Goal: Information Seeking & Learning: Learn about a topic

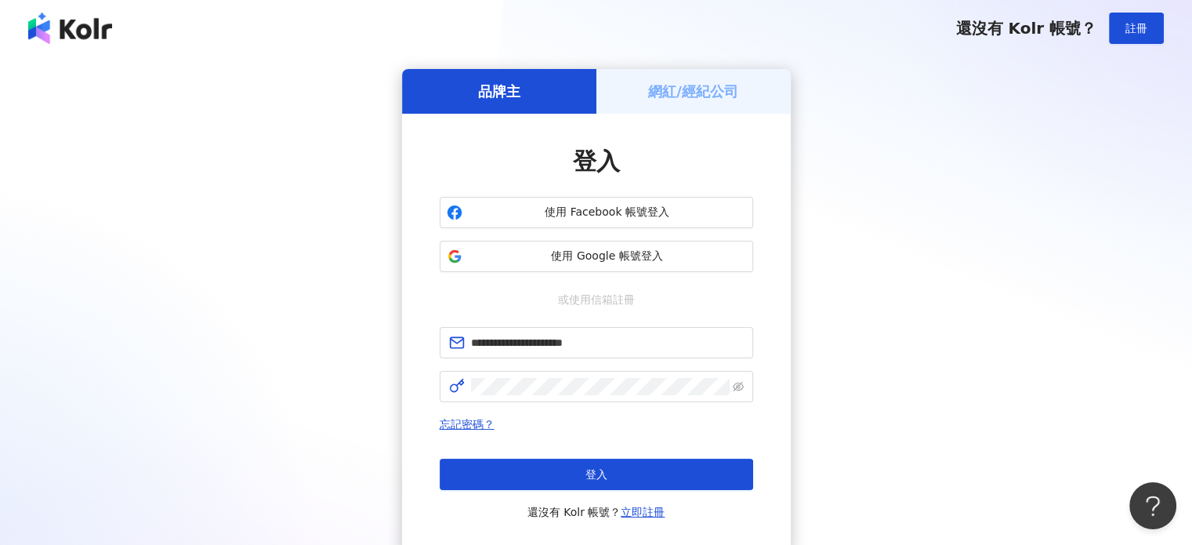
click button "登入" at bounding box center [597, 474] width 314 height 31
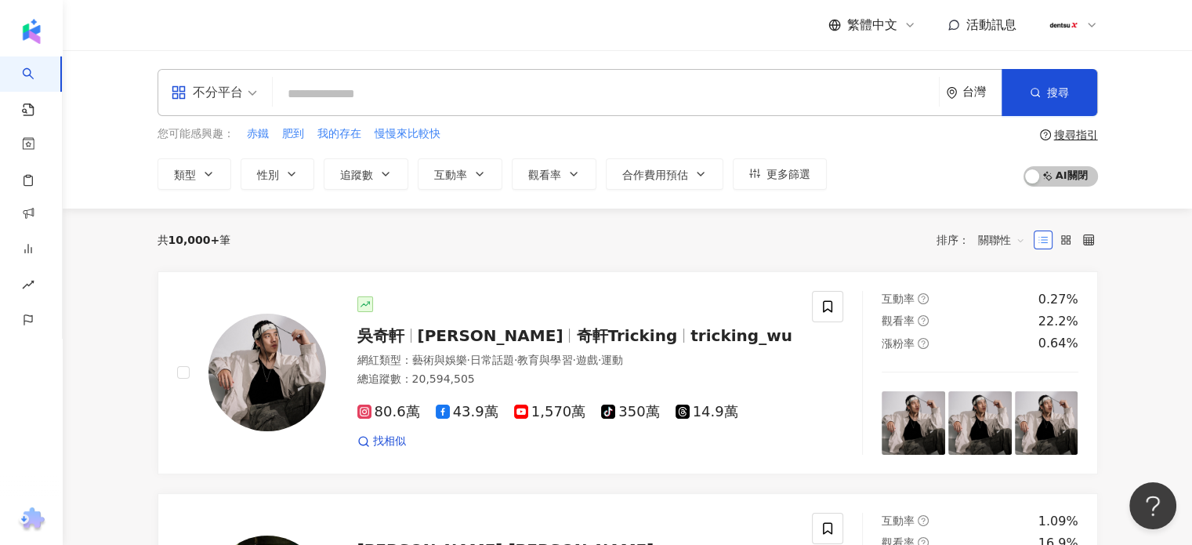
paste input "****"
type input "****"
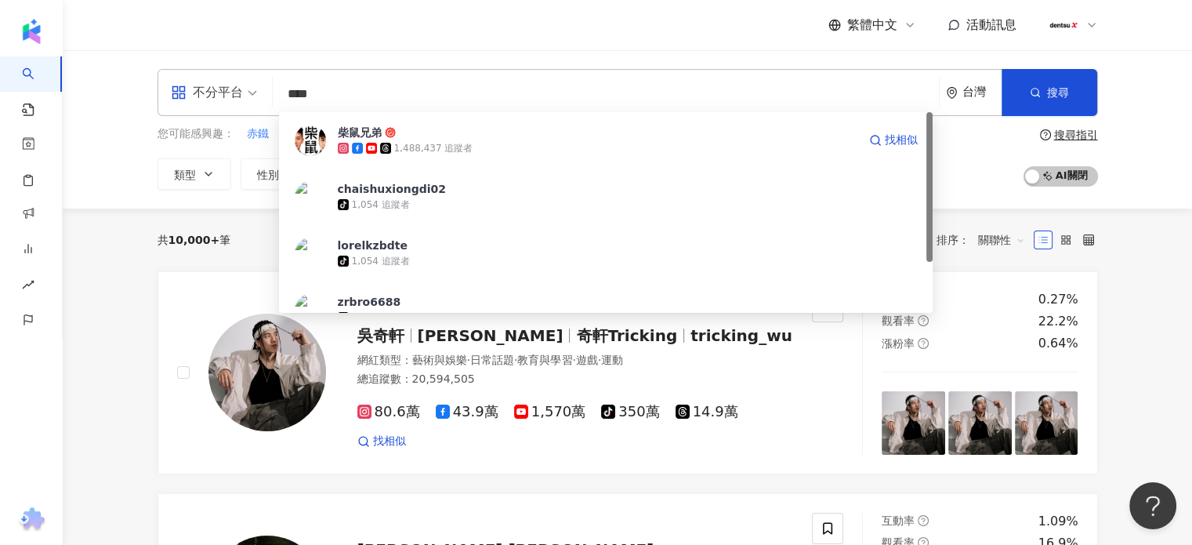
click at [395, 143] on div "1,488,437 追蹤者" at bounding box center [433, 148] width 79 height 13
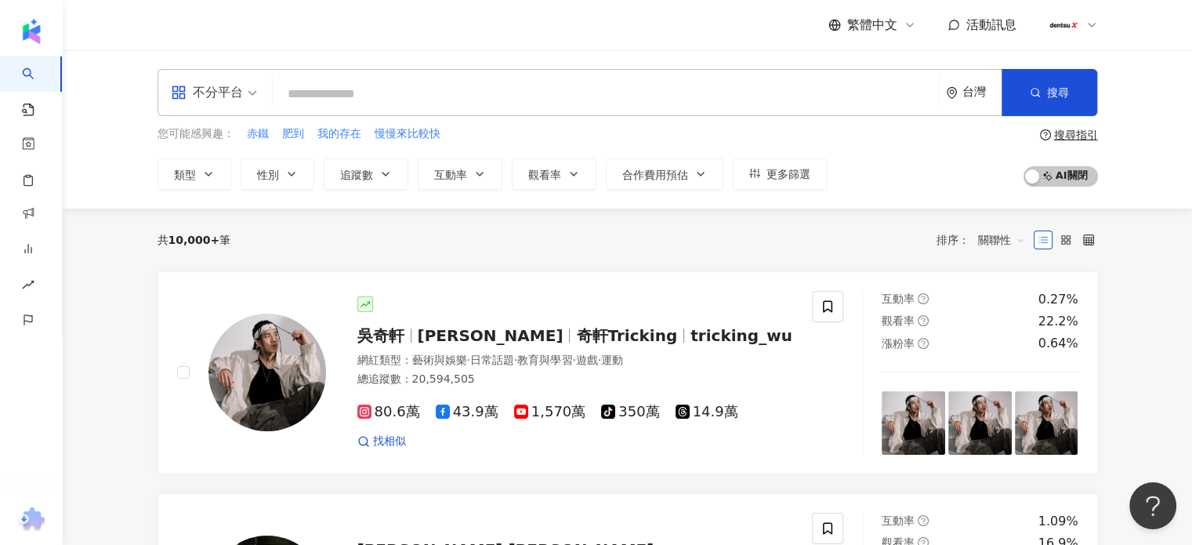
paste input "****"
type input "****"
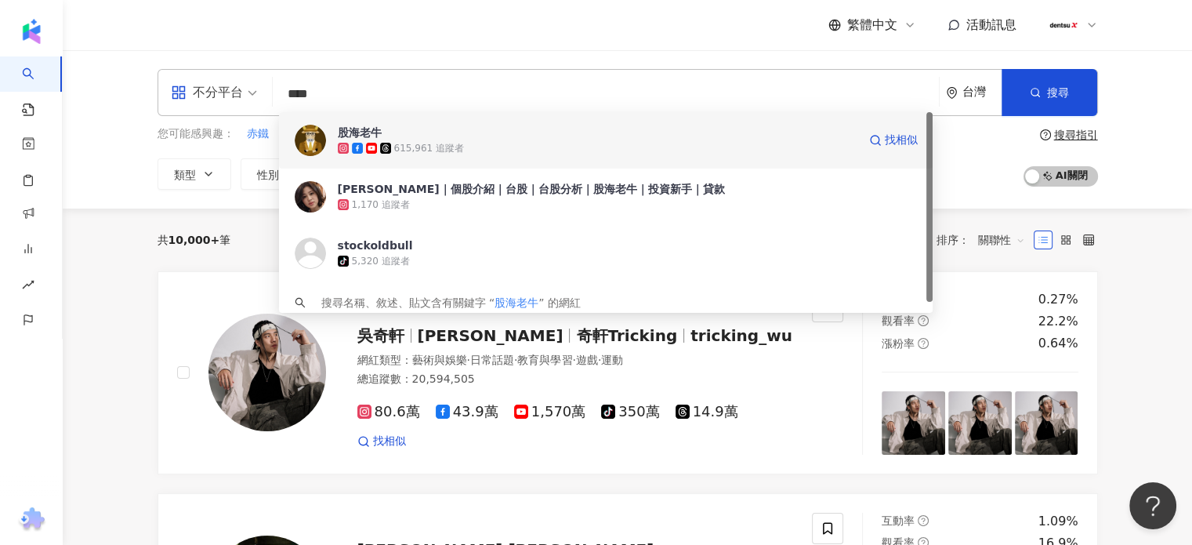
click at [357, 128] on div "股海老牛" at bounding box center [360, 133] width 44 height 16
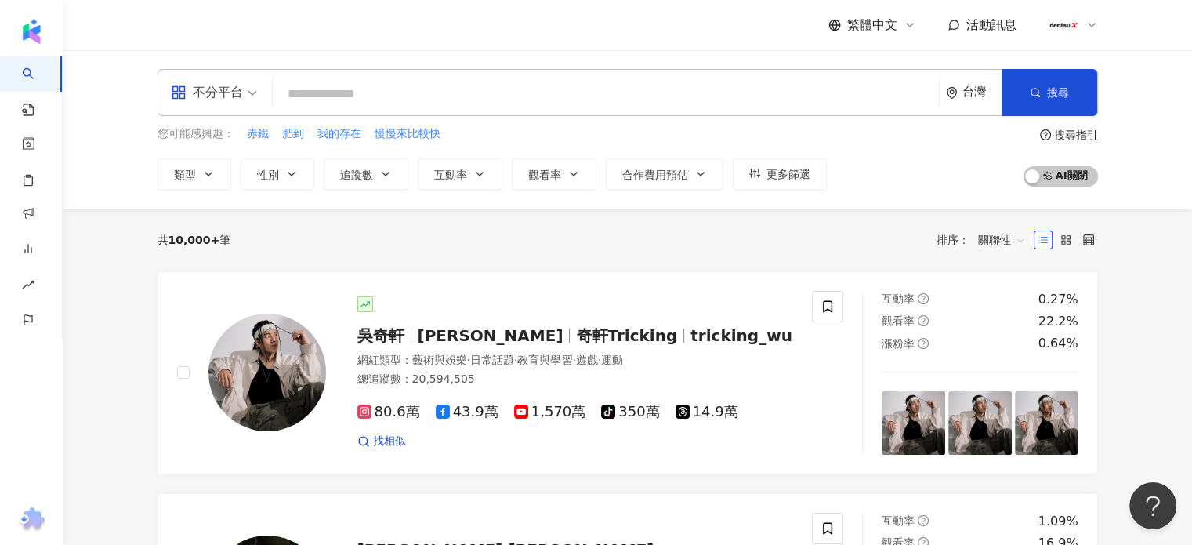
paste input "********"
type input "********"
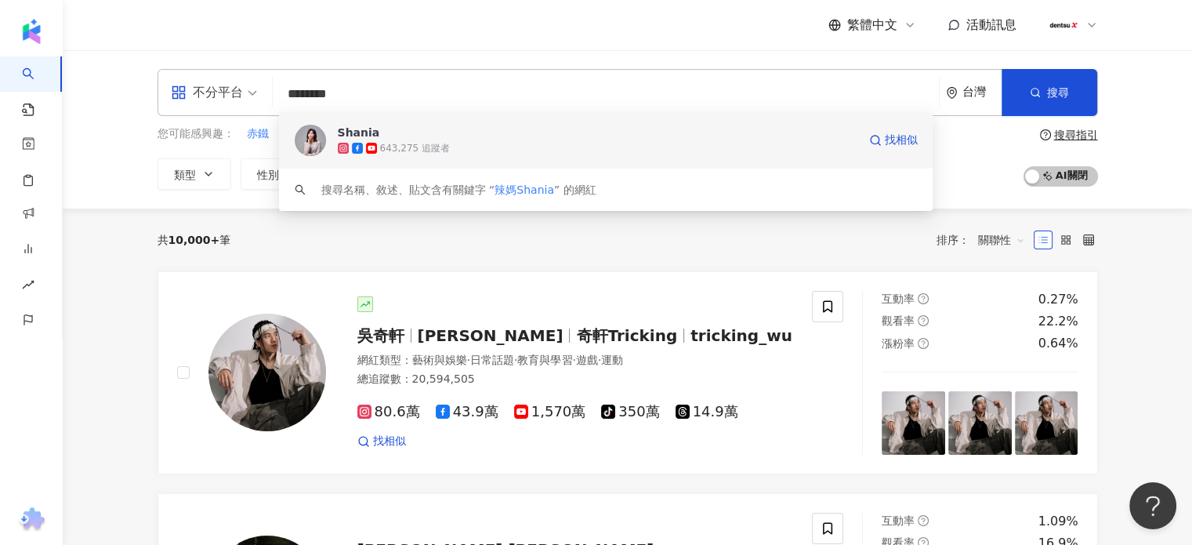
click at [304, 136] on img at bounding box center [310, 140] width 31 height 31
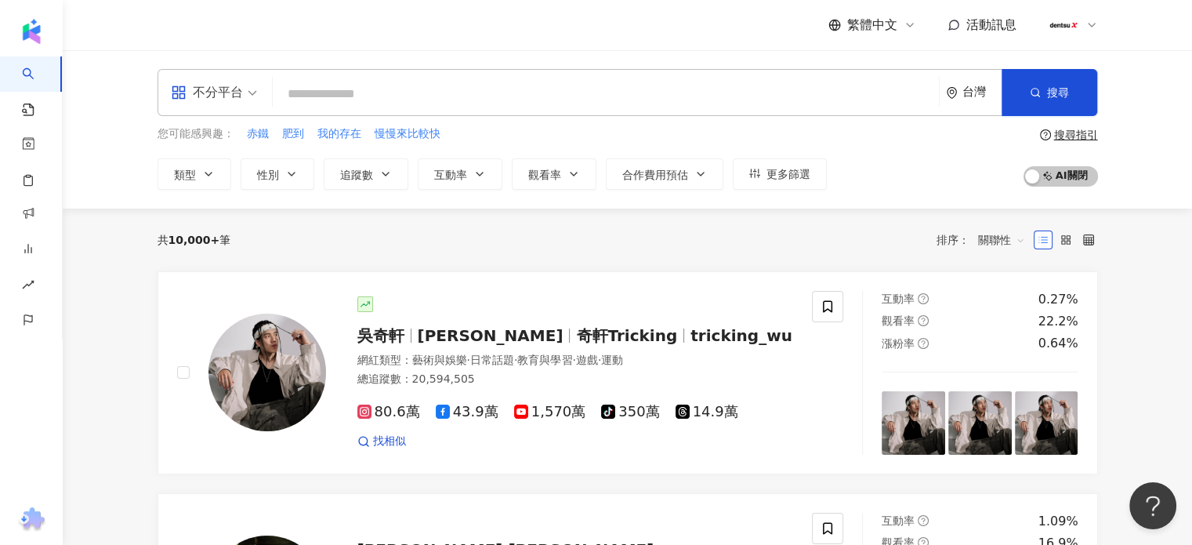
paste input "********"
type input "********"
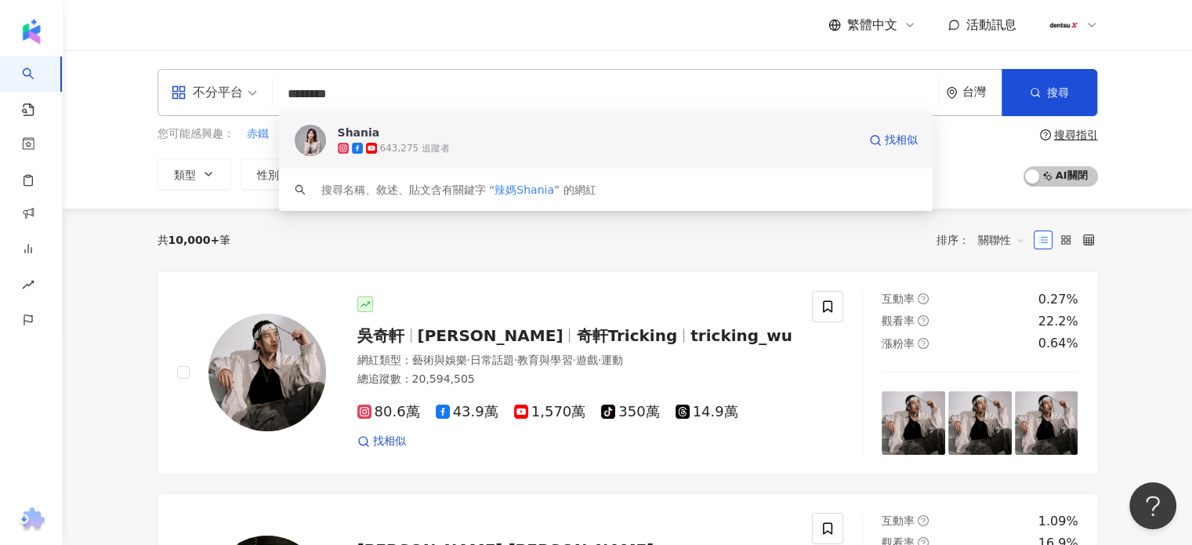
click at [304, 136] on img at bounding box center [310, 140] width 31 height 31
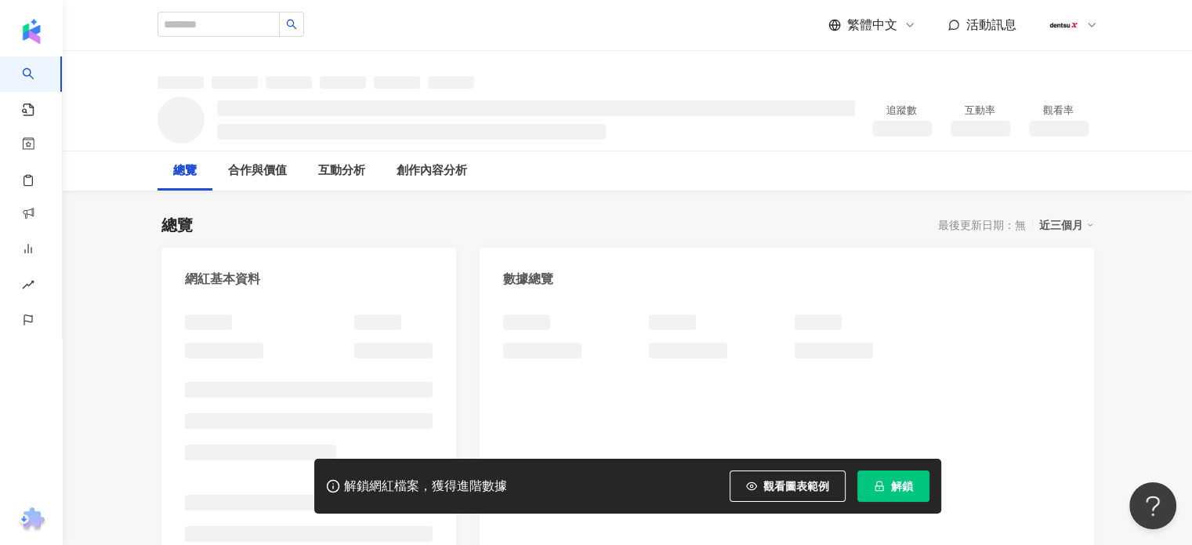
click at [881, 488] on icon "lock" at bounding box center [879, 486] width 11 height 11
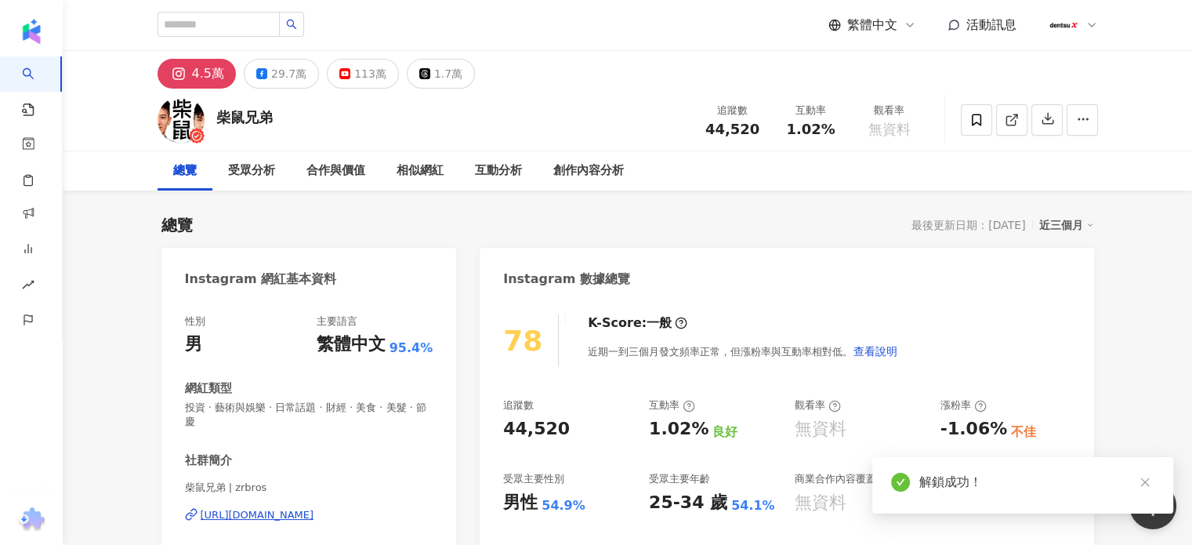
click at [376, 74] on div "113萬" at bounding box center [370, 74] width 32 height 22
click at [358, 80] on div "113萬" at bounding box center [370, 74] width 32 height 22
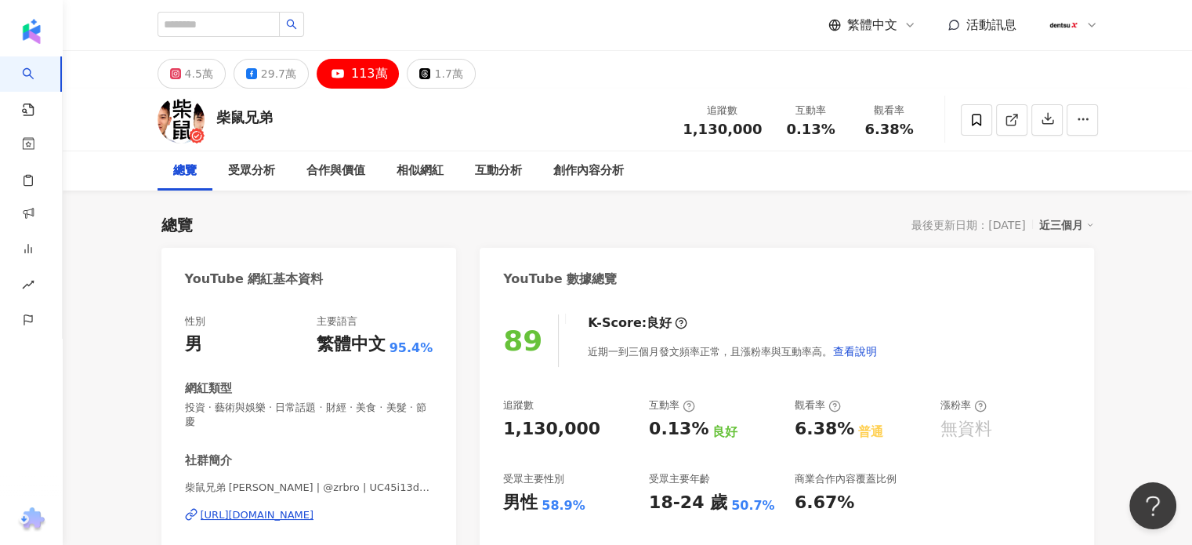
drag, startPoint x: 1011, startPoint y: 127, endPoint x: 643, endPoint y: 539, distance: 553.0
click at [1011, 125] on span at bounding box center [1012, 119] width 14 height 16
click at [272, 75] on div "29.7萬" at bounding box center [278, 74] width 35 height 22
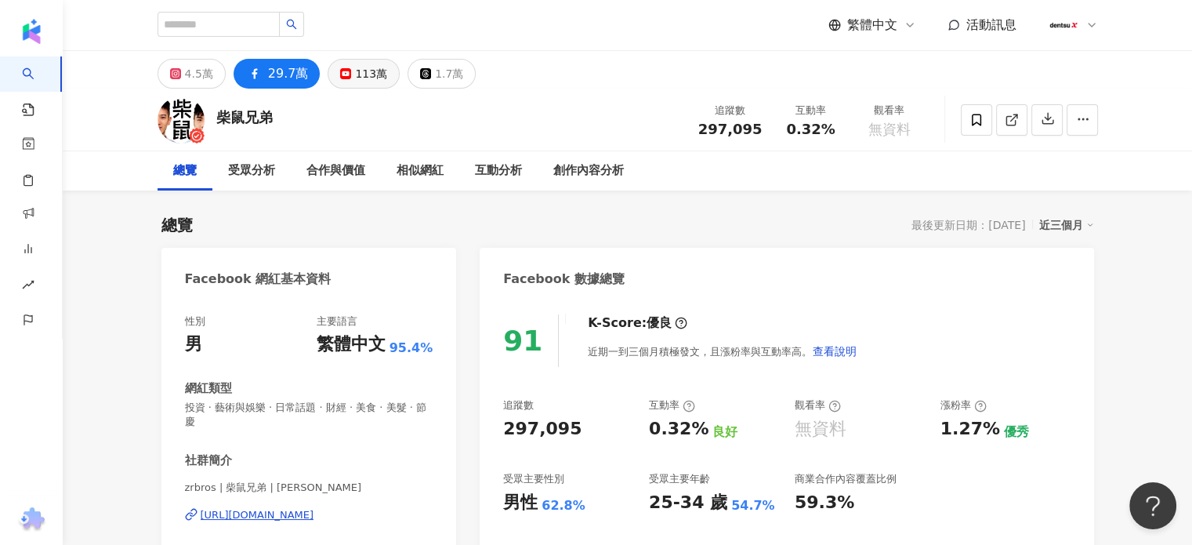
click at [355, 74] on div "113萬" at bounding box center [371, 74] width 32 height 22
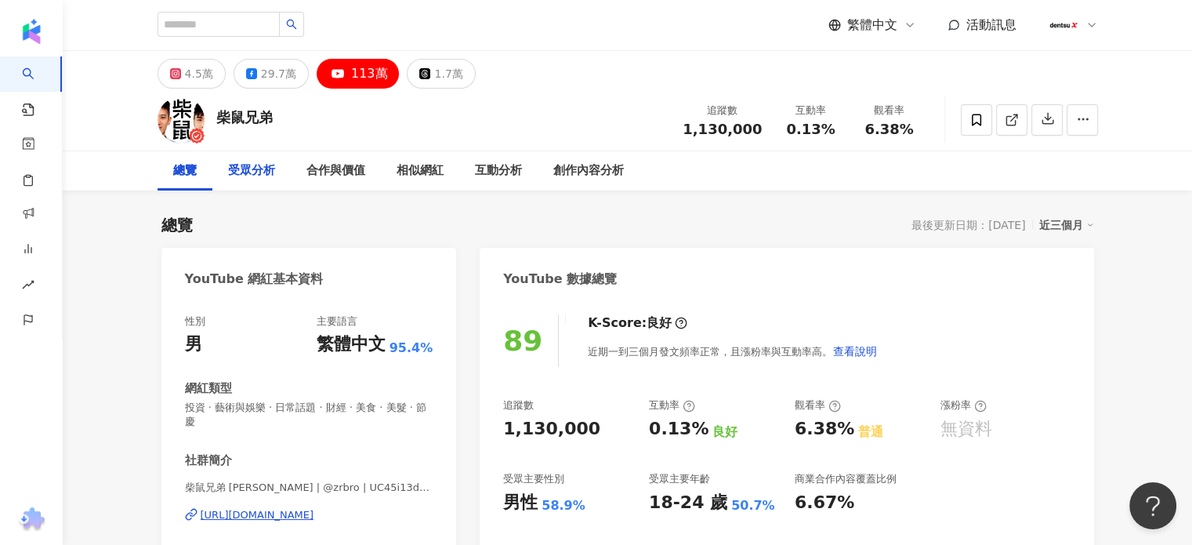
click at [268, 172] on div "受眾分析" at bounding box center [251, 170] width 47 height 19
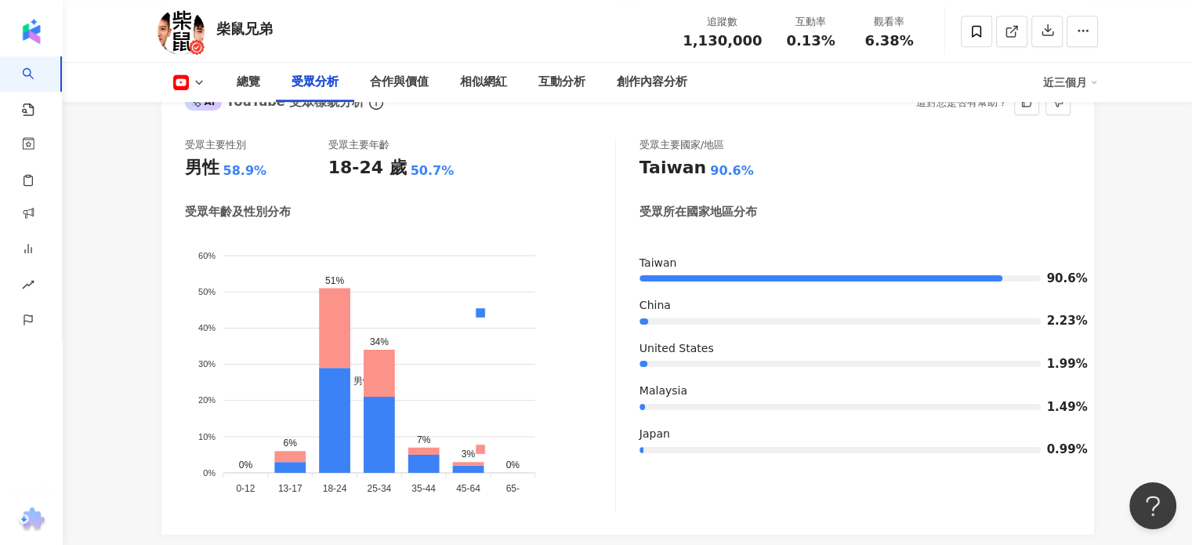
scroll to position [1431, 0]
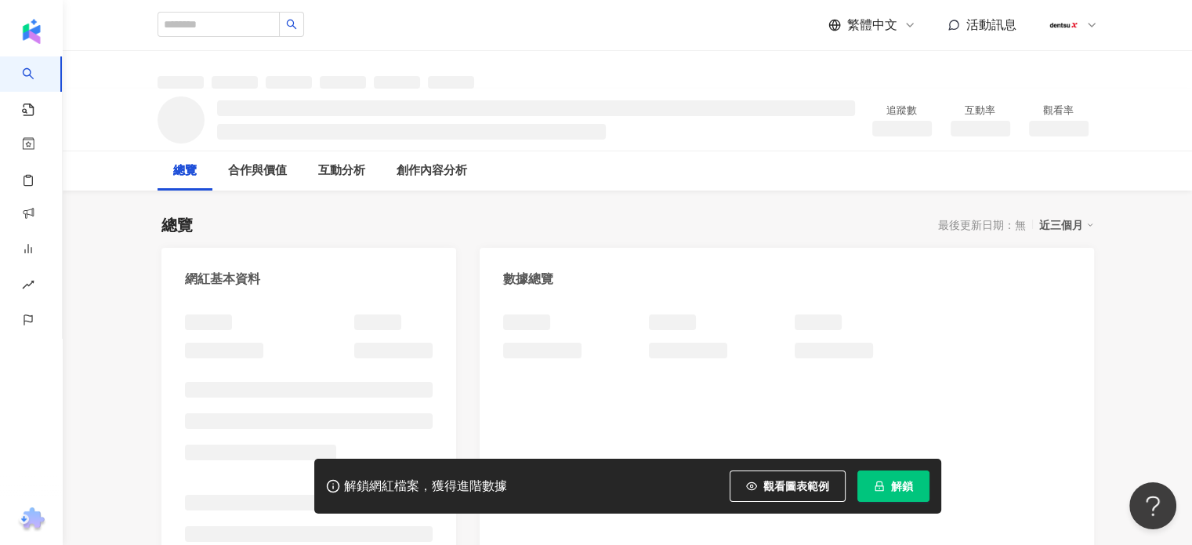
click at [884, 496] on button "解鎖" at bounding box center [894, 485] width 72 height 31
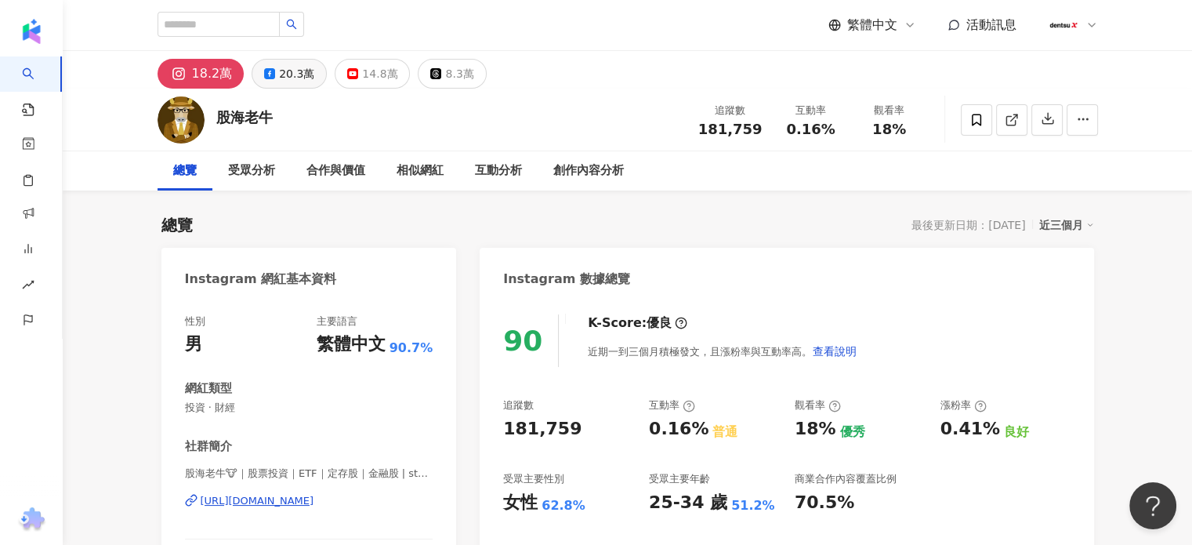
click at [272, 74] on icon at bounding box center [269, 73] width 11 height 11
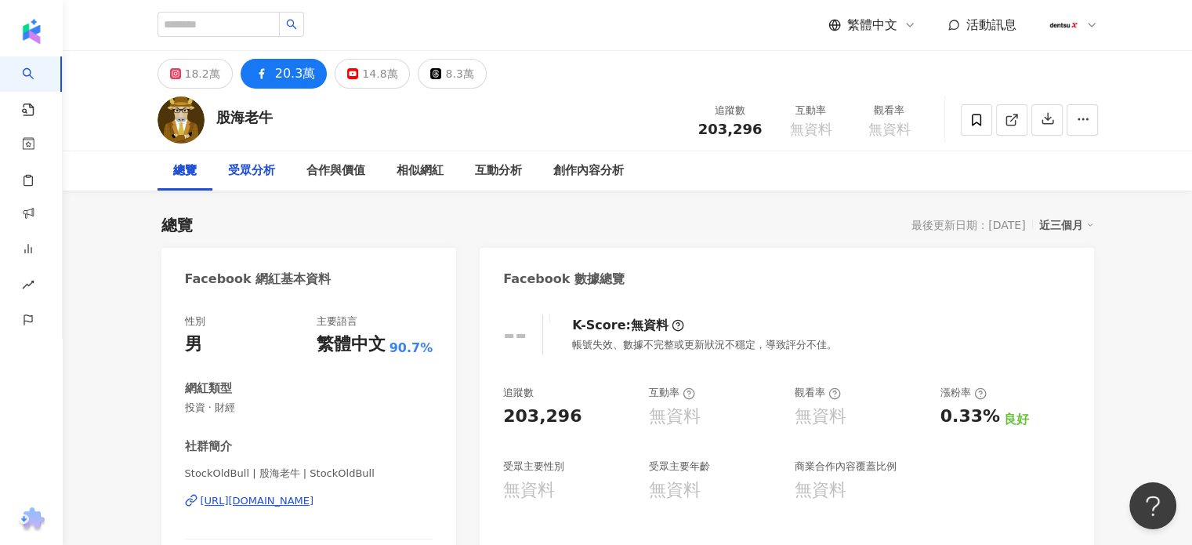
click at [267, 172] on div "受眾分析" at bounding box center [251, 170] width 47 height 19
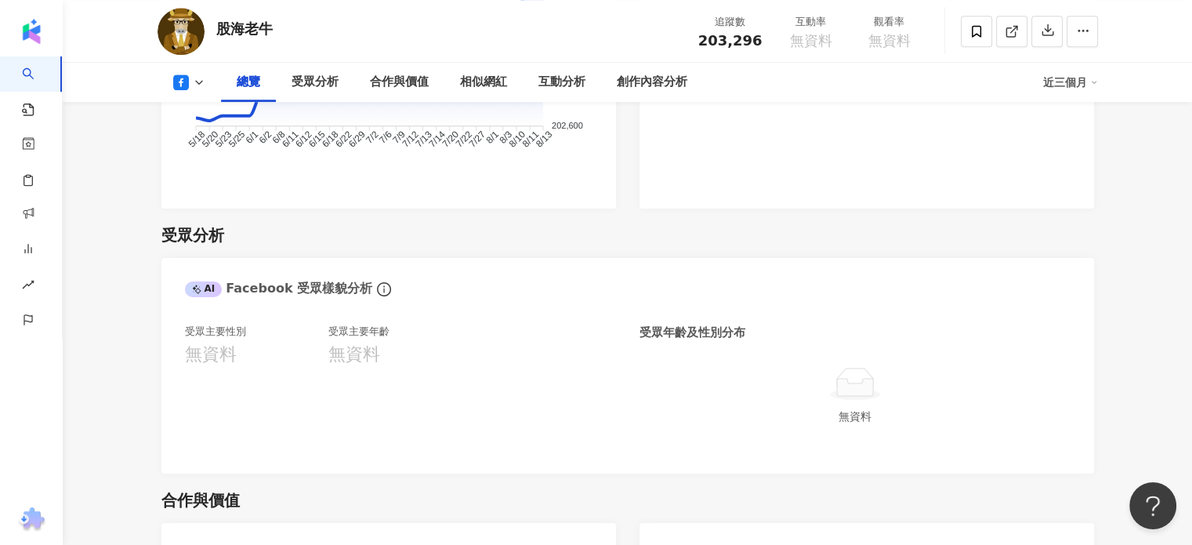
scroll to position [1182, 0]
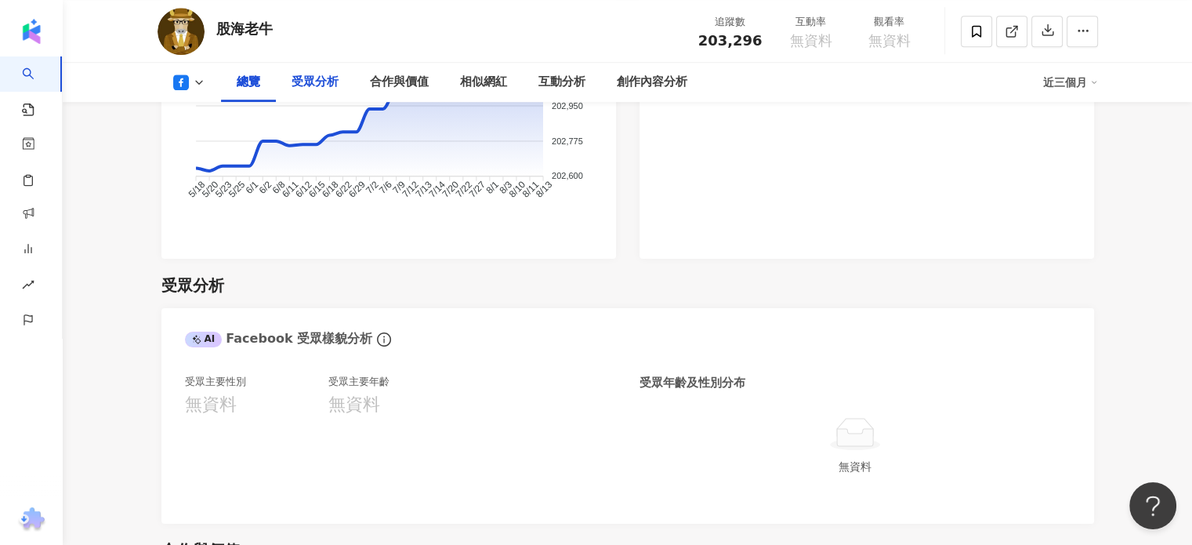
click at [315, 85] on div "受眾分析" at bounding box center [315, 82] width 47 height 19
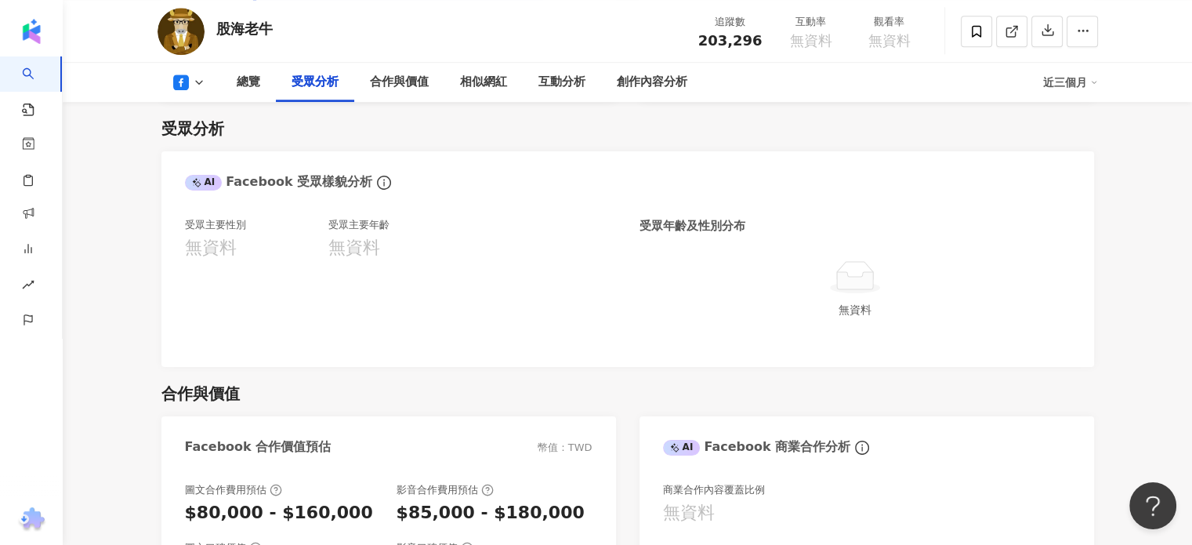
click at [193, 87] on icon at bounding box center [199, 82] width 13 height 13
click at [216, 182] on button "YouTube" at bounding box center [213, 184] width 94 height 22
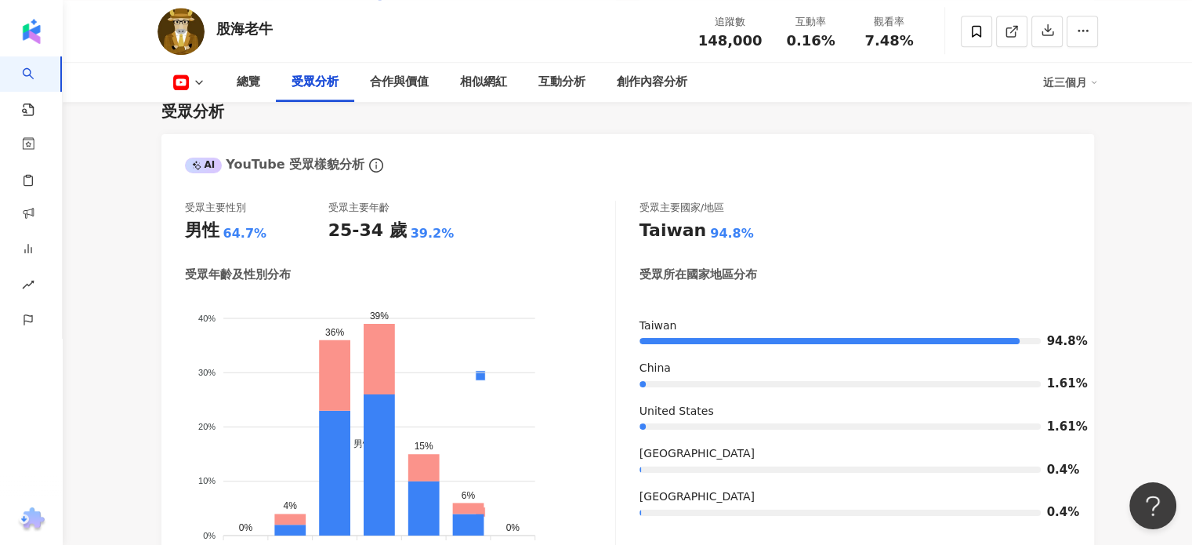
scroll to position [1322, 0]
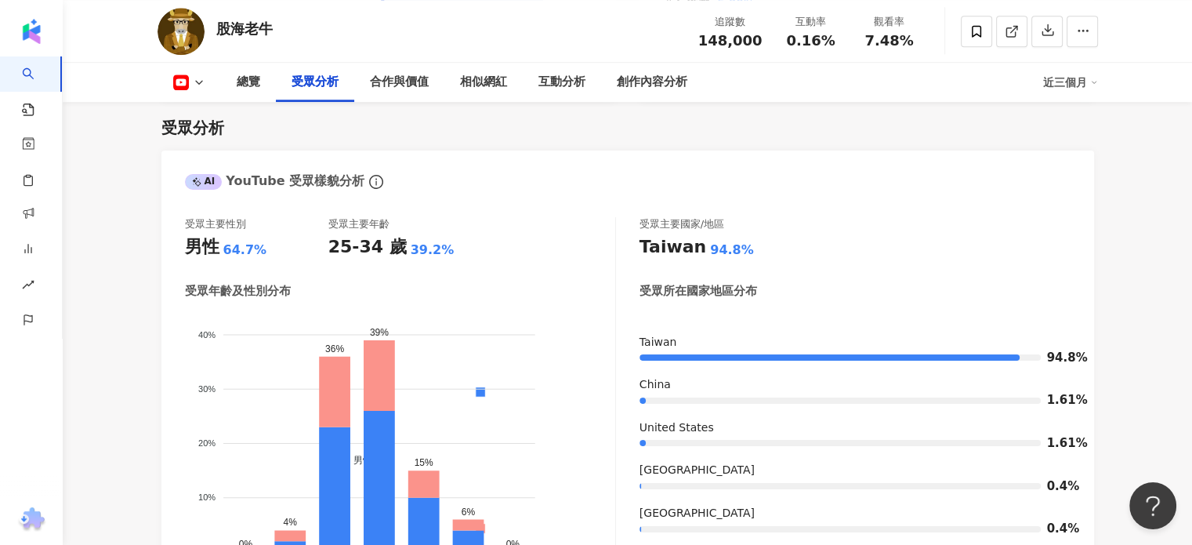
click at [201, 81] on icon at bounding box center [199, 82] width 13 height 13
click at [199, 112] on button "Instagram" at bounding box center [213, 111] width 94 height 22
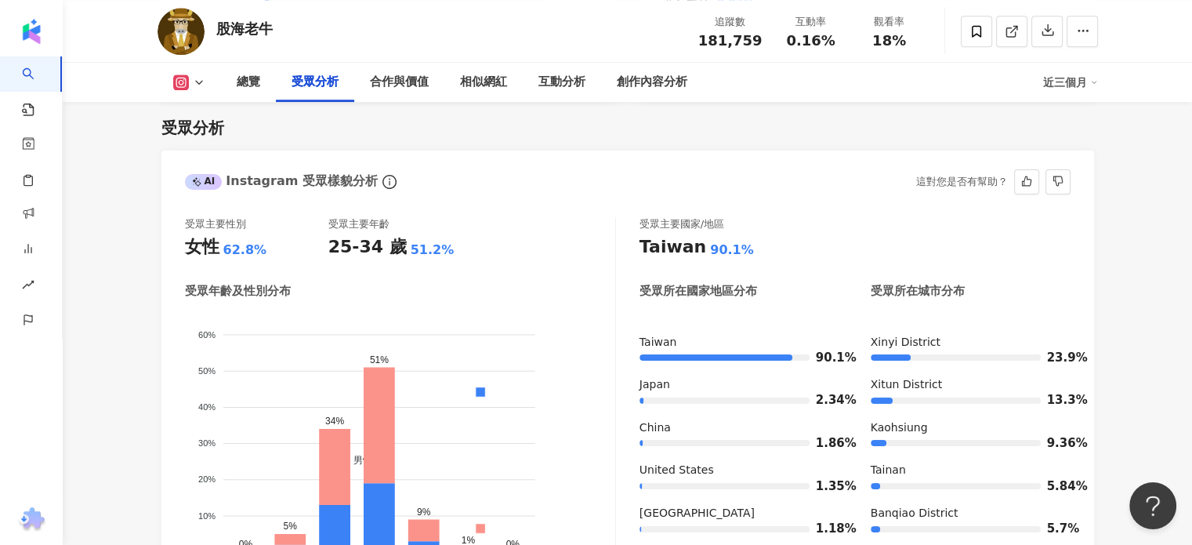
click at [186, 82] on icon at bounding box center [181, 82] width 16 height 16
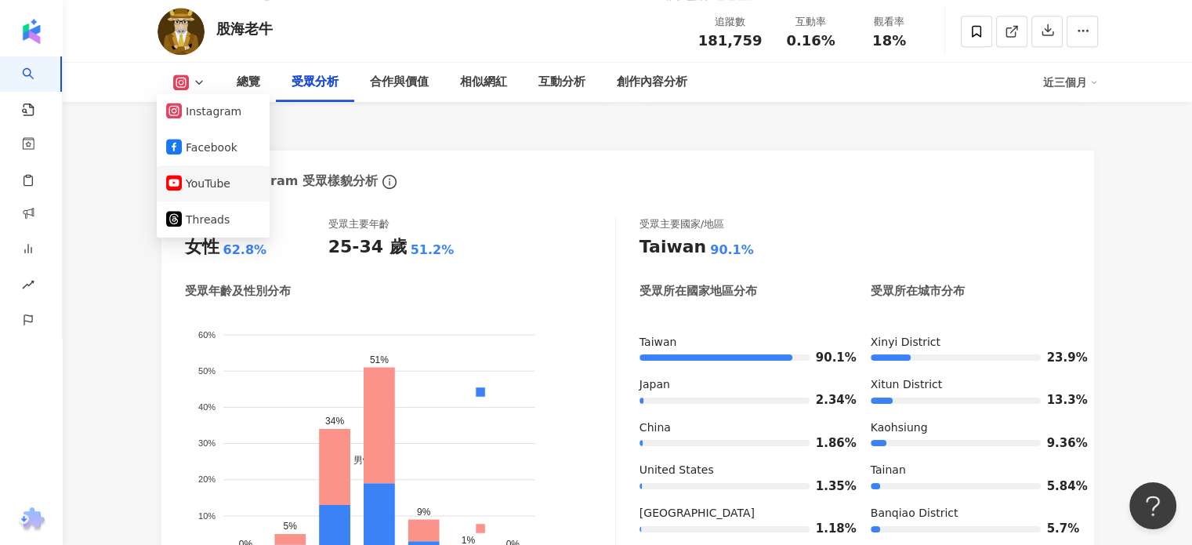
click at [213, 180] on button "YouTube" at bounding box center [213, 183] width 94 height 22
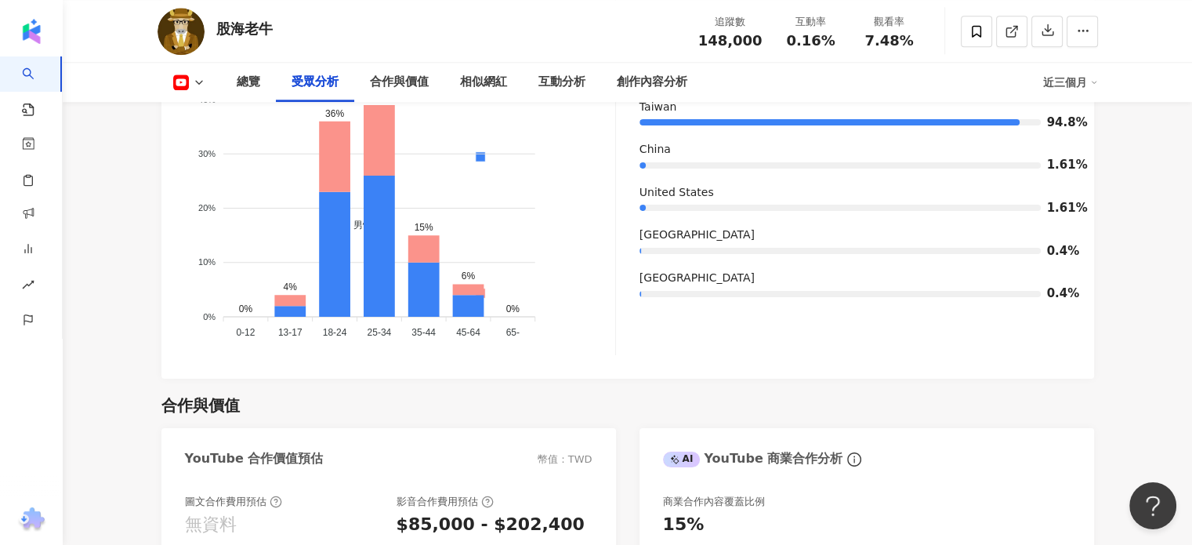
scroll to position [1479, 0]
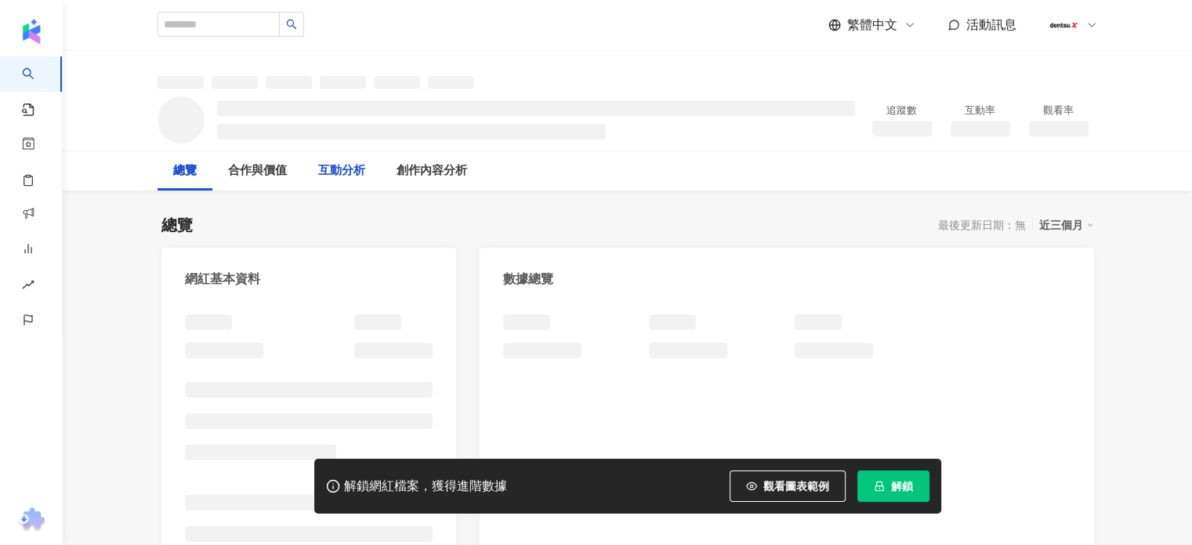
click at [887, 488] on button "解鎖" at bounding box center [894, 485] width 72 height 31
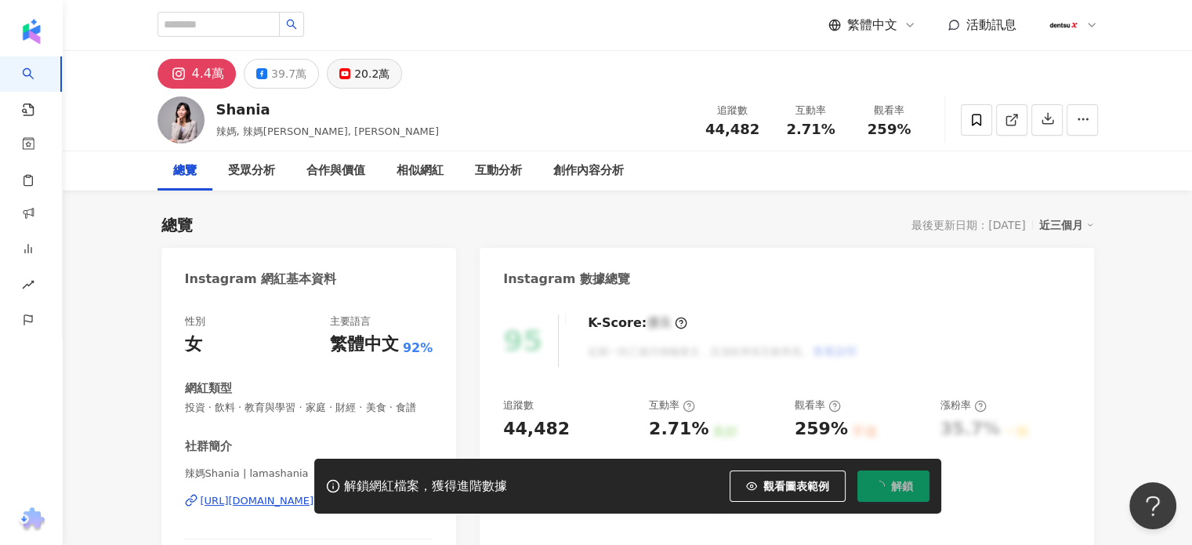
click at [354, 72] on div "20.2萬" at bounding box center [371, 74] width 35 height 22
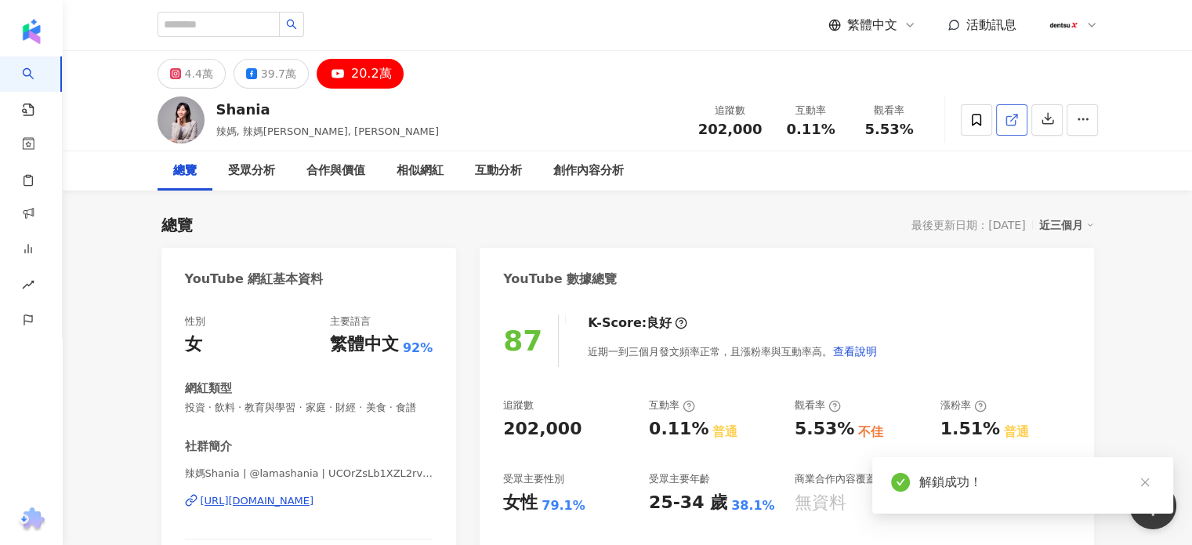
click at [1007, 118] on icon at bounding box center [1012, 120] width 14 height 14
click at [467, 109] on div "Shania 辣媽, 辣媽[PERSON_NAME], [PERSON_NAME] 追蹤數 202,000 互動率 0.11% 觀看率 5.53%" at bounding box center [627, 120] width 1003 height 62
click at [263, 169] on div "受眾分析" at bounding box center [251, 170] width 47 height 19
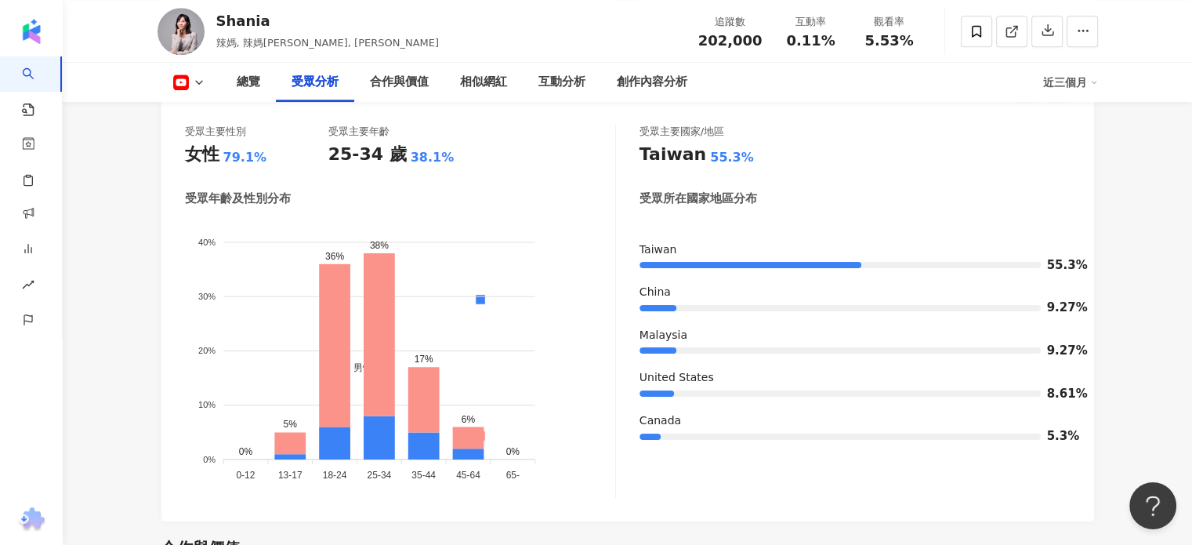
scroll to position [1431, 0]
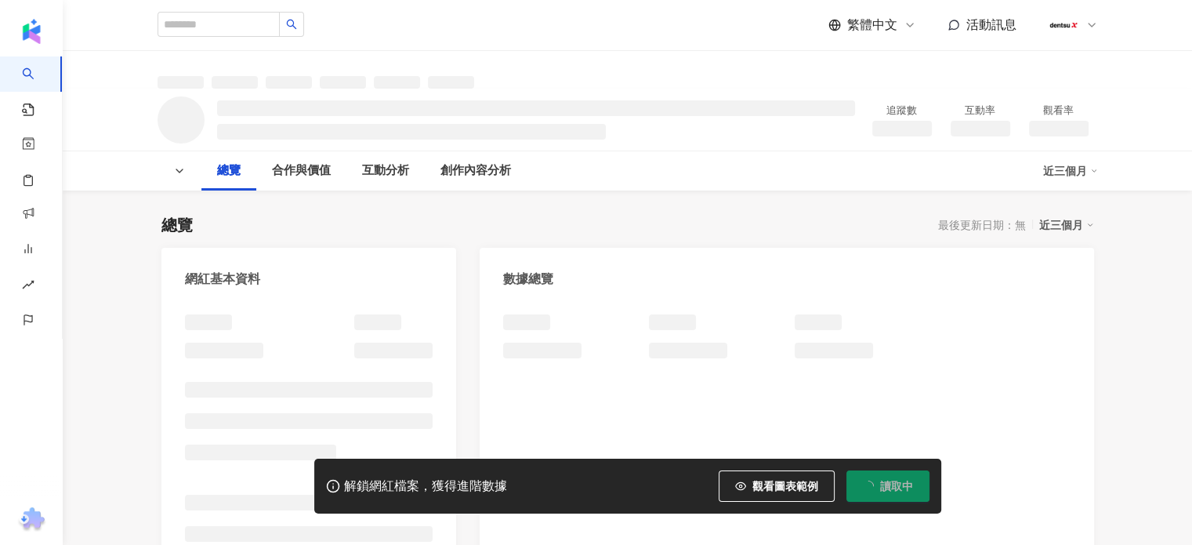
click at [887, 488] on span "讀取中" at bounding box center [896, 486] width 33 height 13
click at [523, 30] on div "繁體中文 活動訊息" at bounding box center [628, 25] width 941 height 50
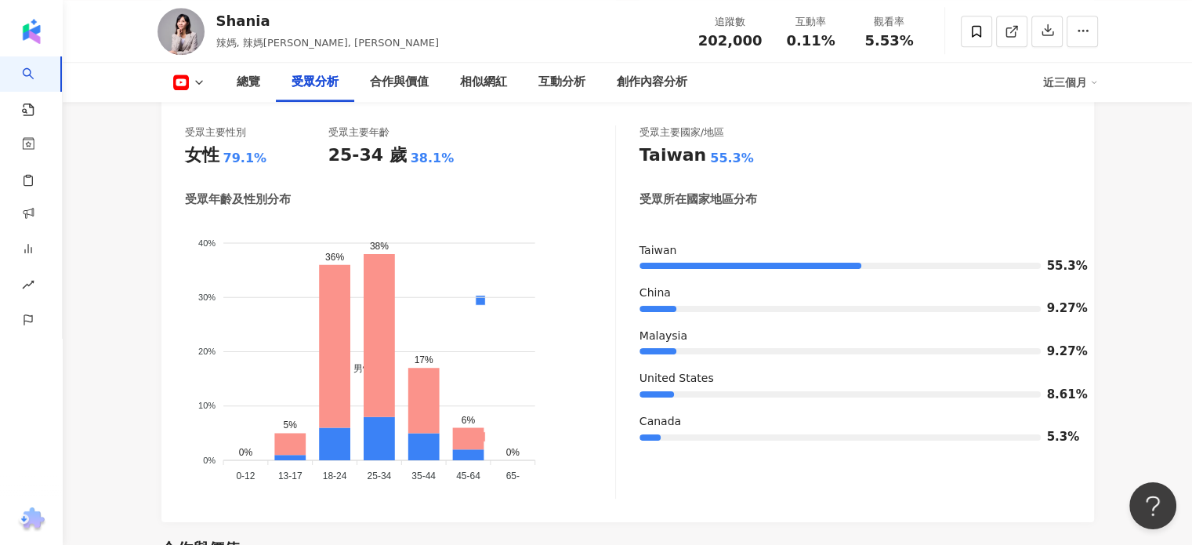
scroll to position [1431, 0]
